Goal: Information Seeking & Learning: Learn about a topic

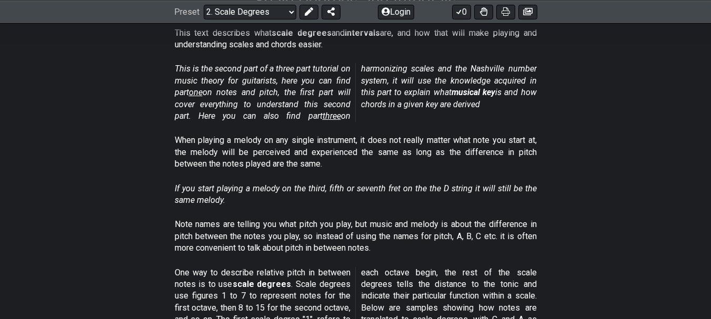
scroll to position [579, 0]
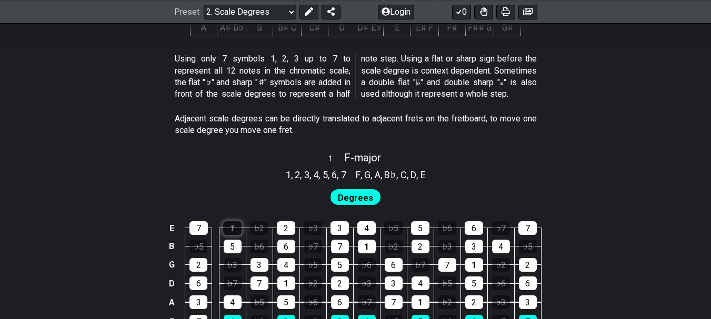
click at [230, 228] on div "1" at bounding box center [232, 228] width 18 height 14
click at [231, 228] on div "1" at bounding box center [232, 228] width 18 height 14
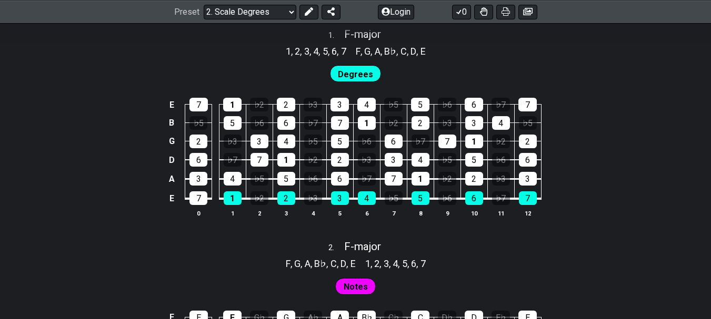
scroll to position [684, 0]
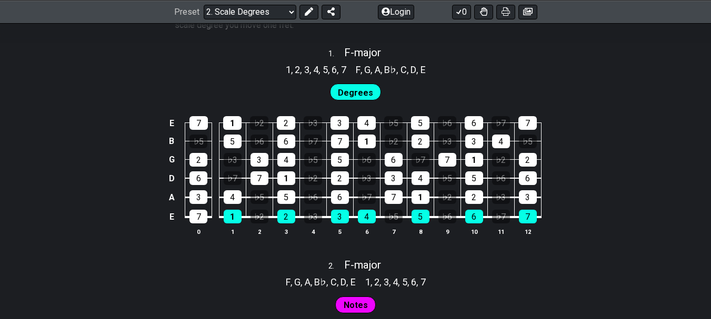
click at [364, 99] on span "Degrees" at bounding box center [355, 92] width 35 height 15
click at [360, 265] on span "F - major" at bounding box center [362, 265] width 37 height 13
select select "F"
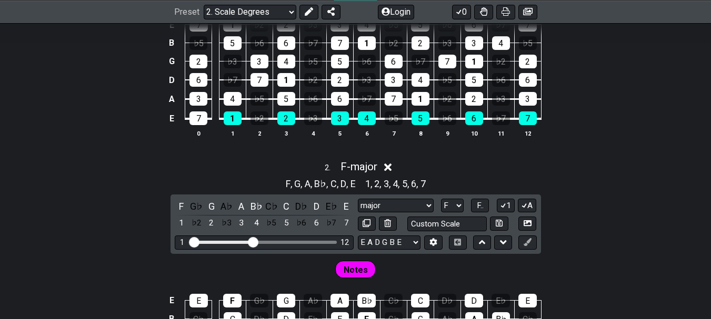
scroll to position [789, 0]
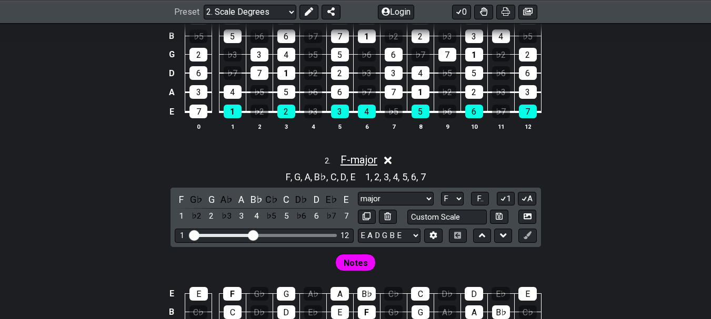
click at [359, 160] on span "F - major" at bounding box center [358, 160] width 37 height 13
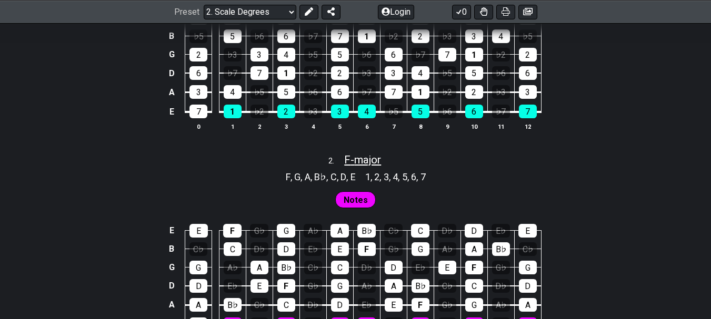
click at [359, 160] on span "F - major" at bounding box center [362, 160] width 37 height 13
select select "F"
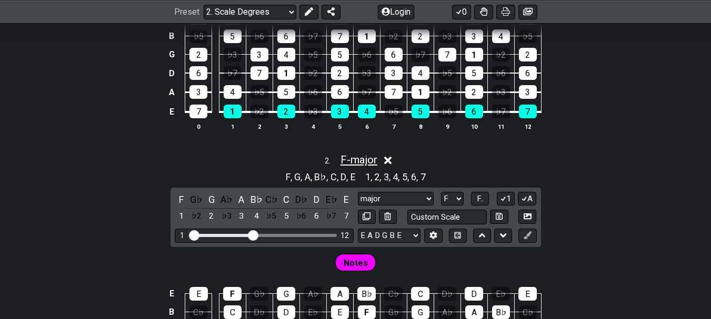
click at [361, 161] on span "F - major" at bounding box center [358, 160] width 37 height 13
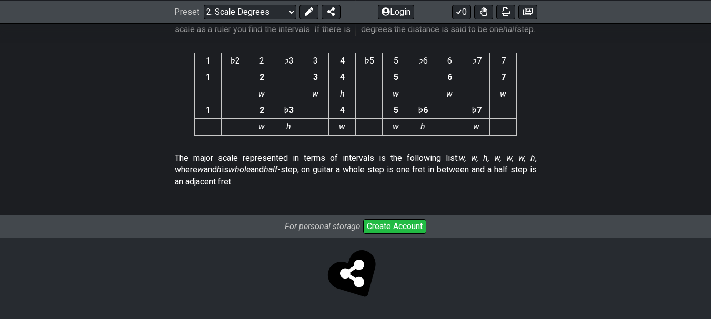
scroll to position [2853, 0]
